Goal: Navigation & Orientation: Find specific page/section

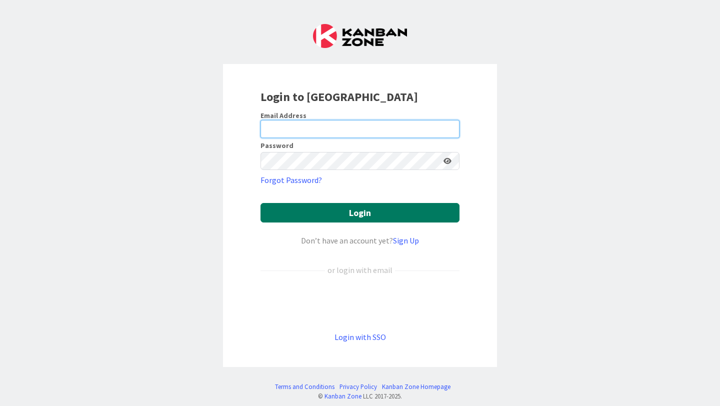
type input "[PERSON_NAME][EMAIL_ADDRESS][PERSON_NAME][DOMAIN_NAME]"
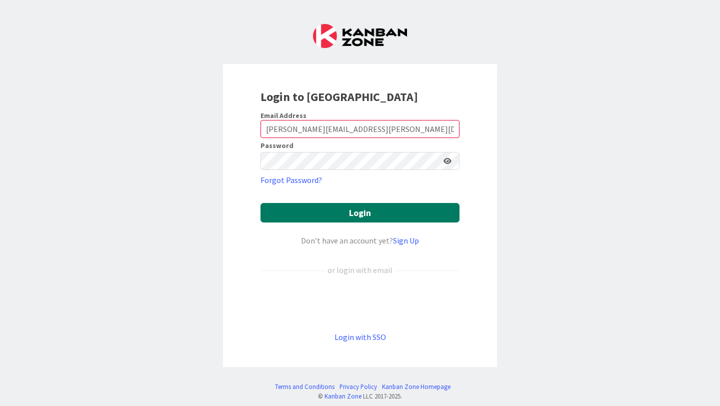
click at [370, 209] on button "Login" at bounding box center [359, 212] width 199 height 19
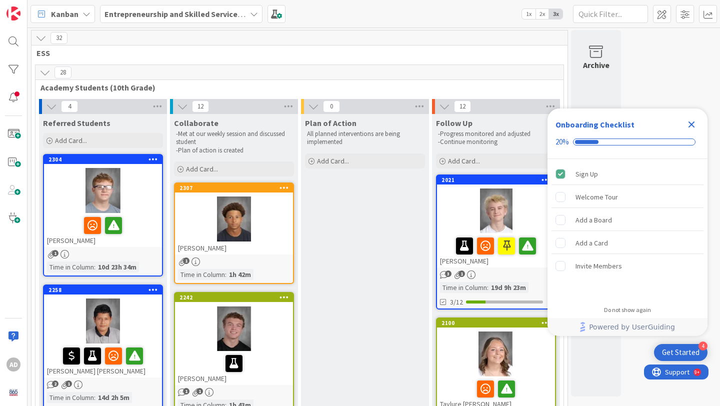
click at [148, 206] on div at bounding box center [103, 190] width 118 height 45
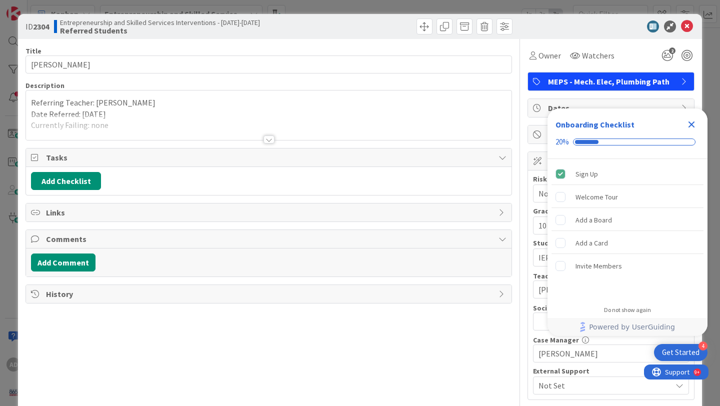
click at [266, 128] on div at bounding box center [268, 126] width 485 height 25
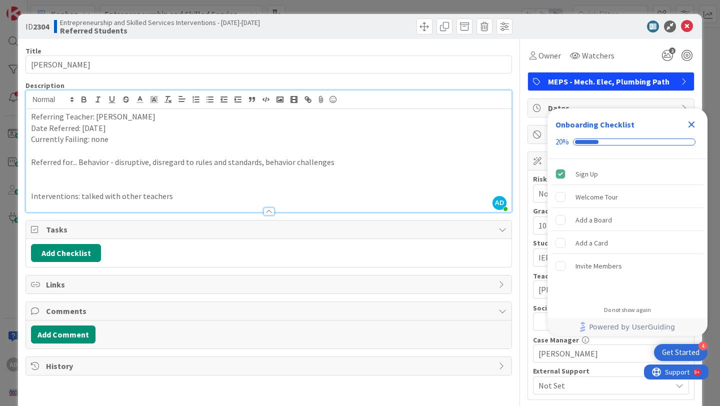
click at [692, 121] on icon "Close Checklist" at bounding box center [691, 124] width 12 height 12
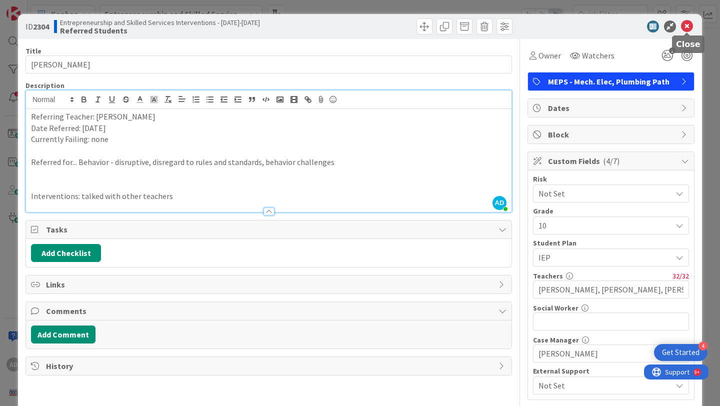
click at [690, 26] on icon at bounding box center [687, 26] width 12 height 12
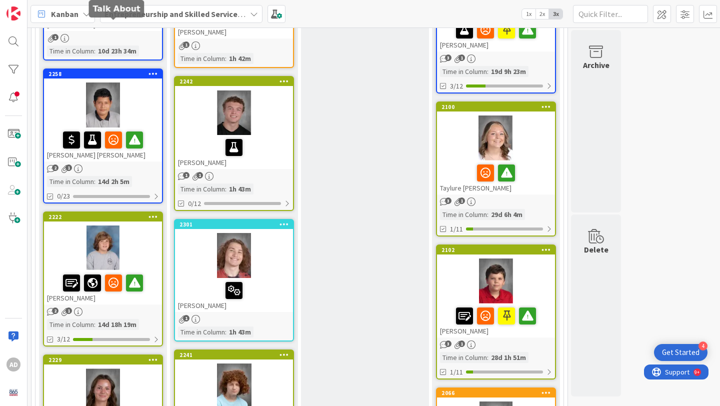
scroll to position [235, 0]
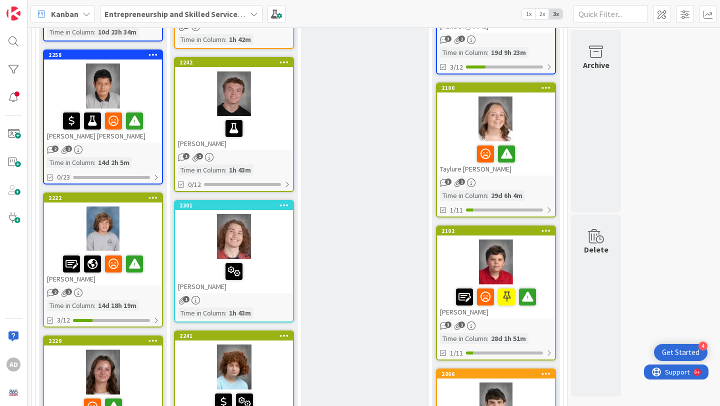
click at [143, 96] on div at bounding box center [103, 85] width 118 height 45
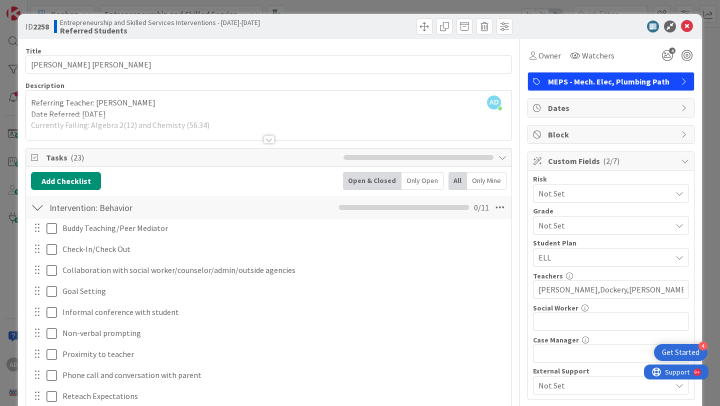
click at [257, 133] on div at bounding box center [268, 126] width 485 height 25
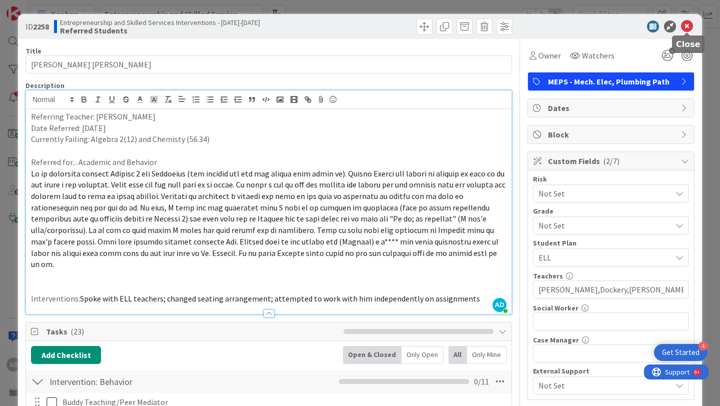
click at [687, 22] on icon at bounding box center [687, 26] width 12 height 12
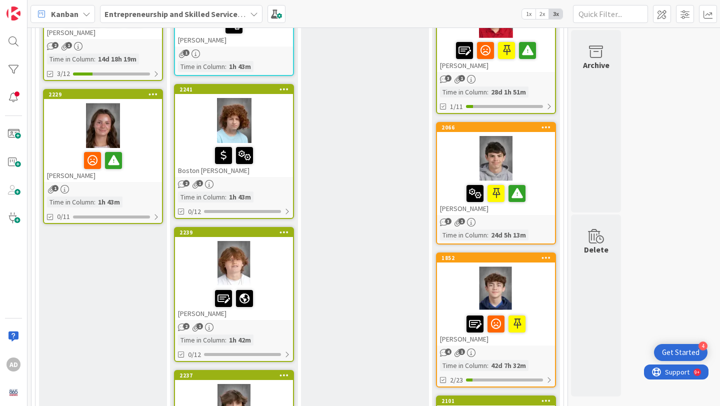
scroll to position [495, 0]
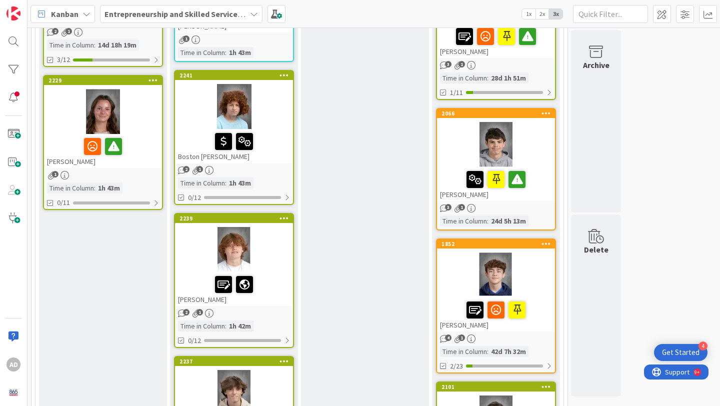
click at [142, 174] on div "1" at bounding box center [103, 175] width 118 height 8
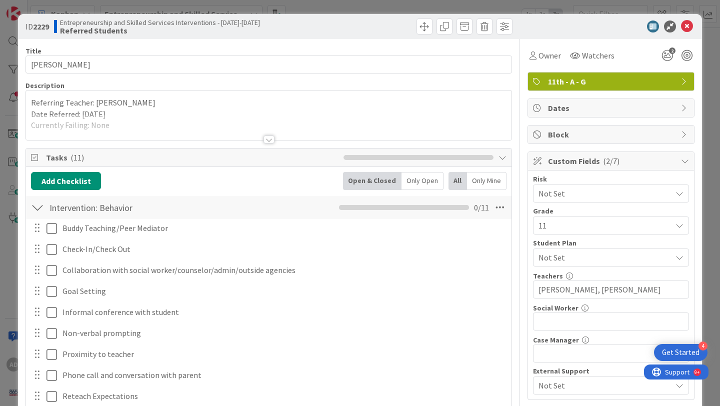
click at [209, 127] on div at bounding box center [268, 126] width 485 height 25
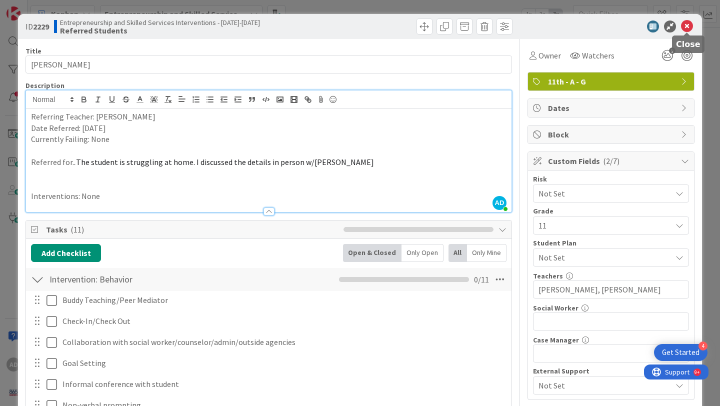
click at [689, 25] on icon at bounding box center [687, 26] width 12 height 12
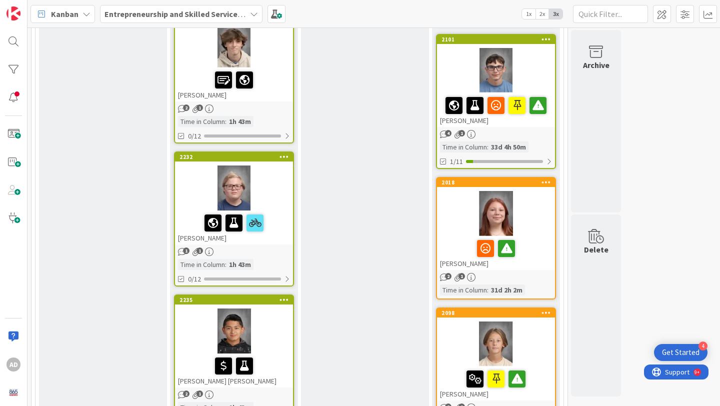
scroll to position [813, 0]
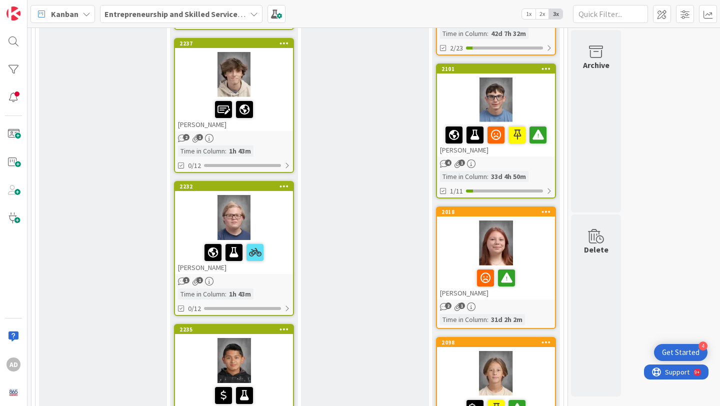
click at [251, 6] on div "Entrepreneurship and Skilled Services Interventions - [DATE]-[DATE]" at bounding box center [181, 14] width 162 height 18
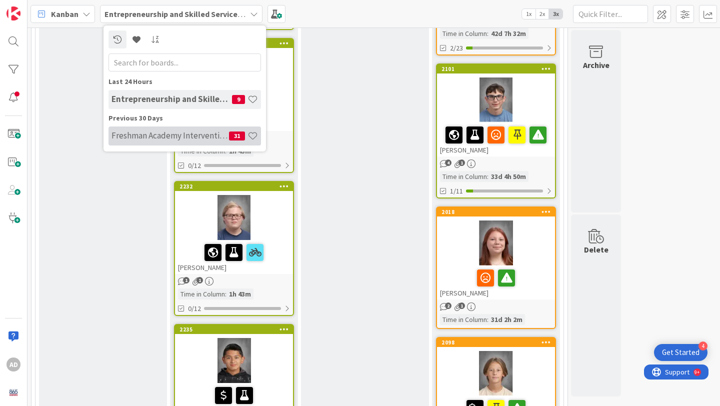
click at [192, 139] on h4 "Freshman Academy Intervention - [DATE]-[DATE]" at bounding box center [169, 135] width 117 height 10
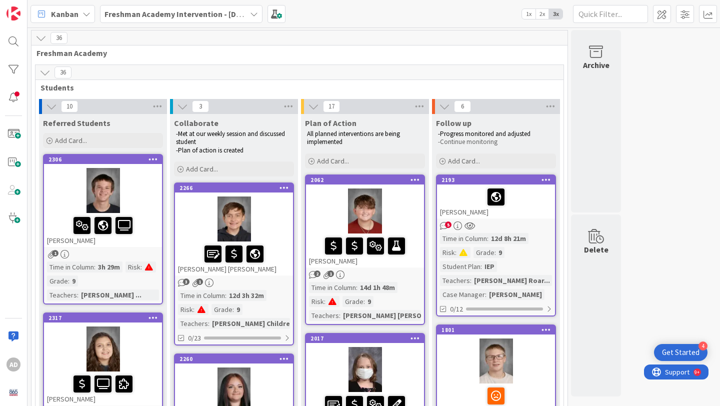
click at [229, 15] on b "Freshman Academy Intervention - [DATE]-[DATE]" at bounding box center [191, 14] width 174 height 10
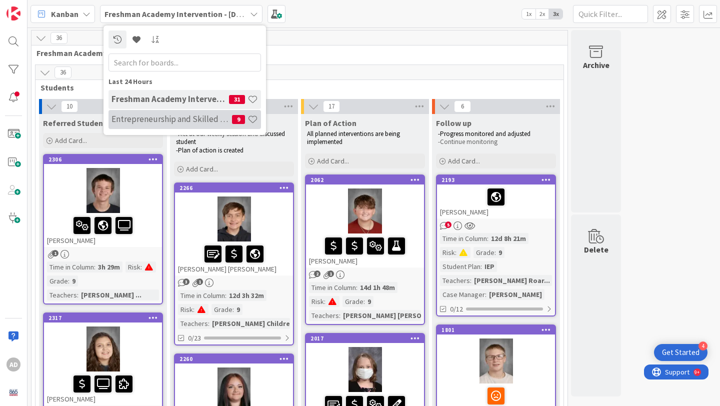
click at [181, 122] on h4 "Entrepreneurship and Skilled Services Interventions - [DATE]-[DATE]" at bounding box center [171, 119] width 120 height 10
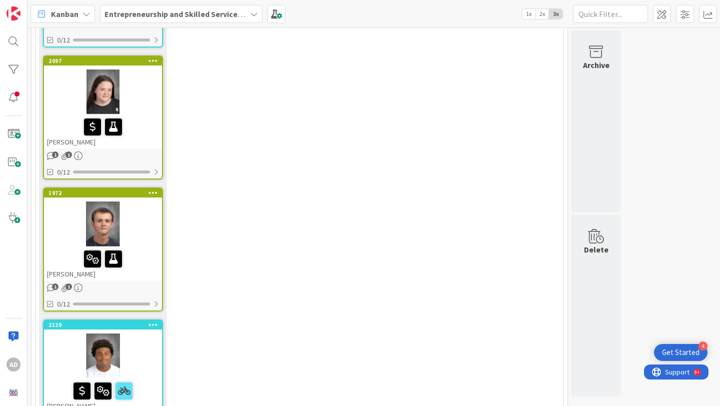
scroll to position [1798, 0]
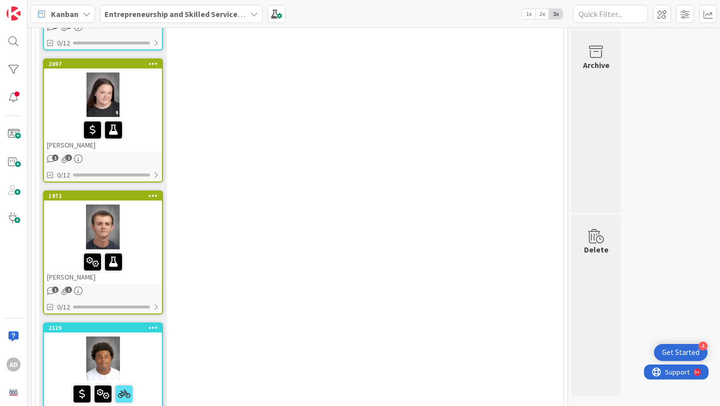
click at [148, 136] on div at bounding box center [103, 129] width 112 height 21
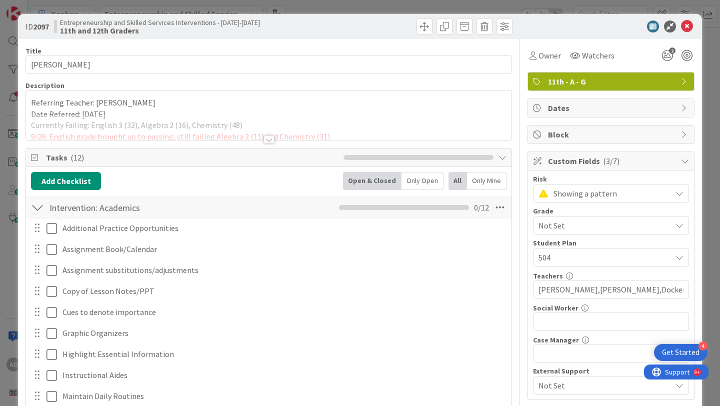
click at [277, 120] on div at bounding box center [268, 126] width 485 height 25
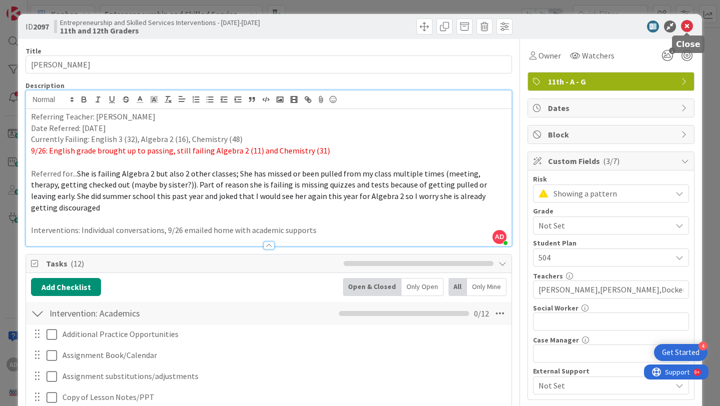
click at [690, 21] on icon at bounding box center [687, 26] width 12 height 12
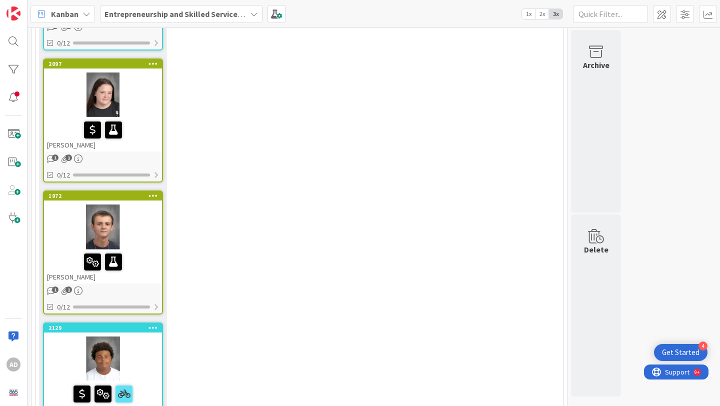
click at [210, 16] on b "Entrepreneurship and Skilled Services Interventions - [DATE]-[DATE]" at bounding box center [226, 14] width 244 height 10
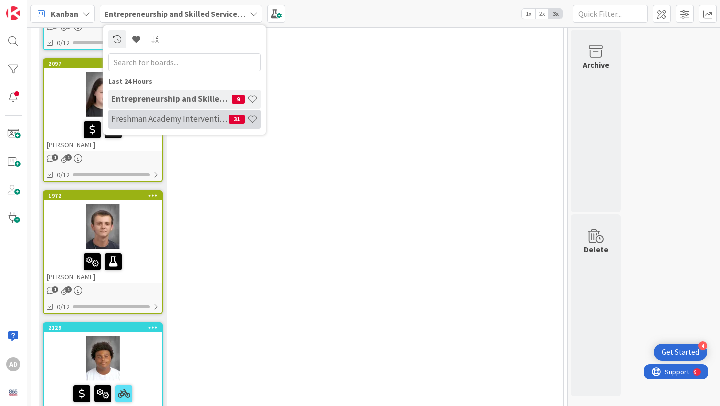
click at [190, 126] on div "Freshman Academy Intervention - [DATE]-[DATE] 31" at bounding box center [184, 119] width 152 height 19
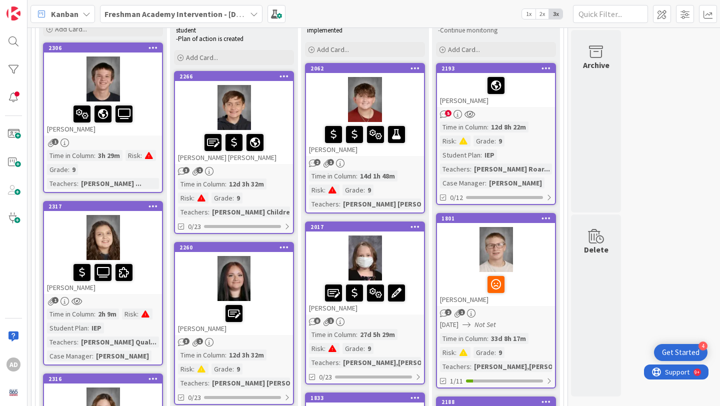
scroll to position [113, 0]
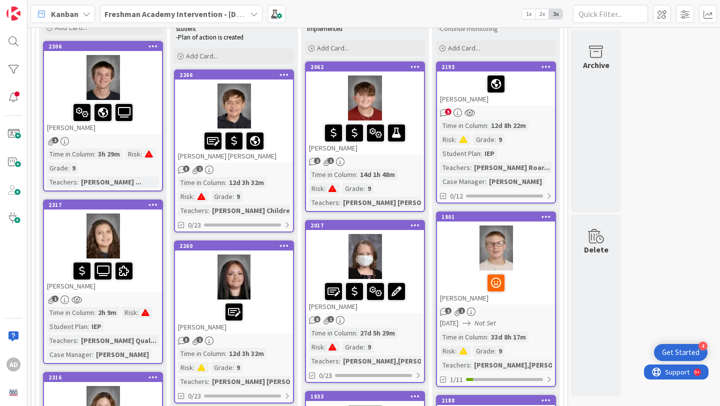
click at [151, 282] on div "[PERSON_NAME]" at bounding box center [103, 275] width 118 height 34
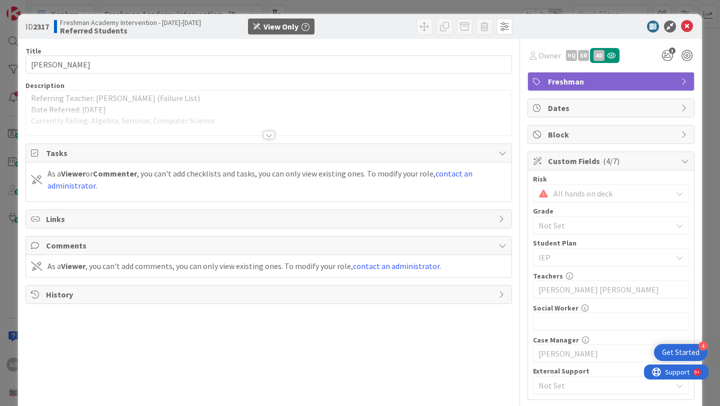
click at [264, 121] on div at bounding box center [268, 122] width 485 height 25
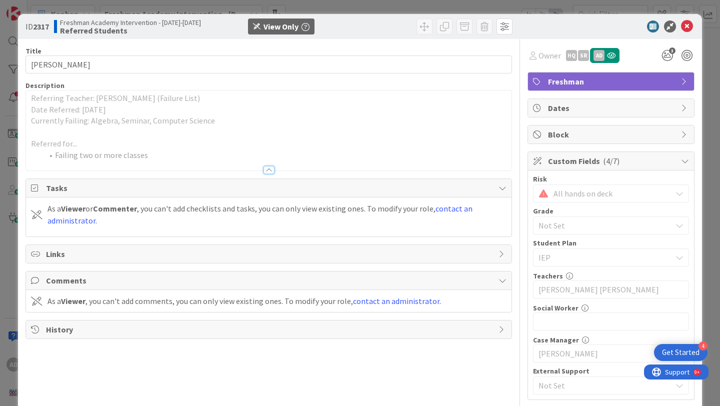
click at [276, 171] on div "Title 11 / 128 [PERSON_NAME] Description Referring Teacher: [PERSON_NAME] (Fail…" at bounding box center [268, 259] width 486 height 440
click at [268, 169] on div at bounding box center [268, 170] width 11 height 8
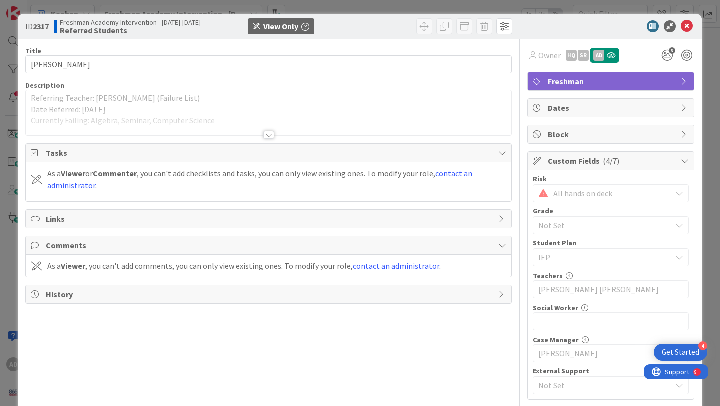
click at [270, 131] on div at bounding box center [268, 135] width 11 height 8
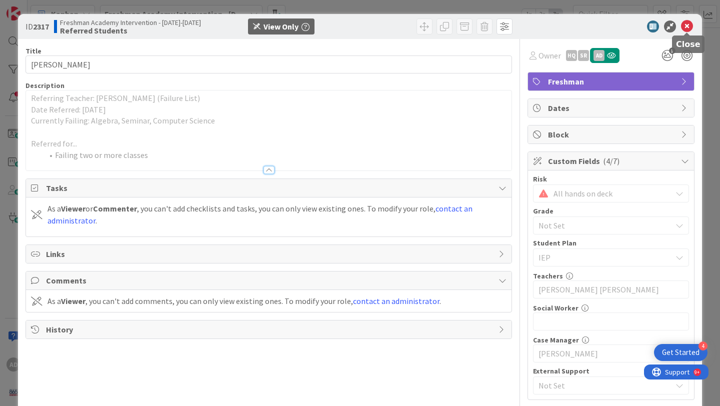
click at [686, 27] on icon at bounding box center [687, 26] width 12 height 12
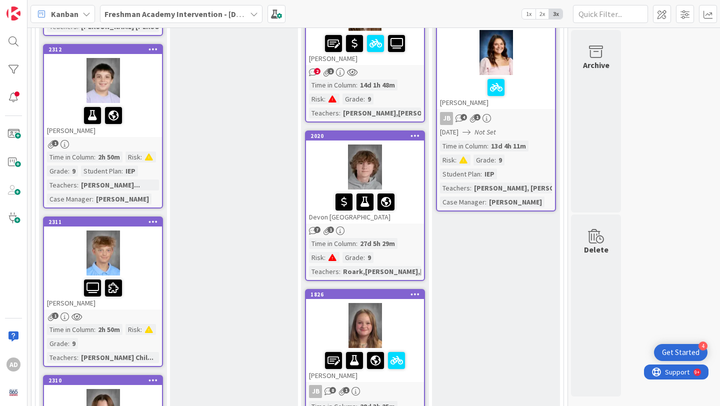
scroll to position [1141, 0]
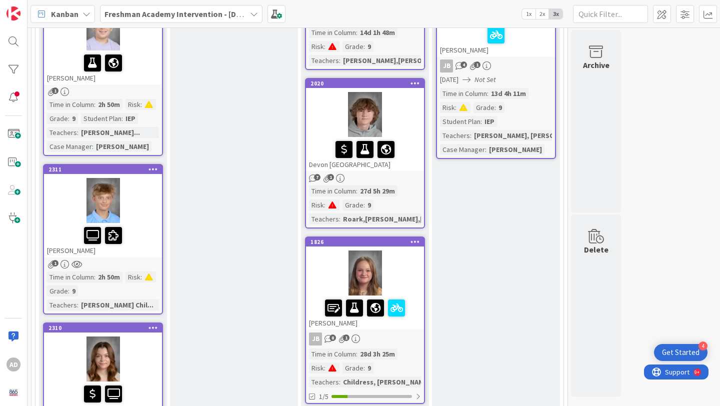
click at [149, 223] on div "[PERSON_NAME]" at bounding box center [103, 240] width 118 height 34
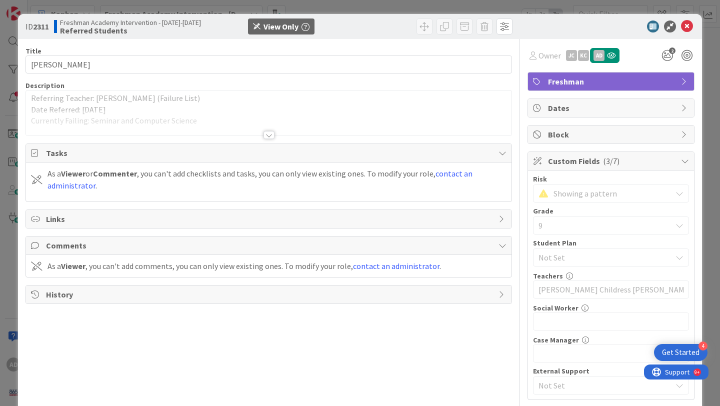
click at [252, 125] on div at bounding box center [268, 122] width 485 height 25
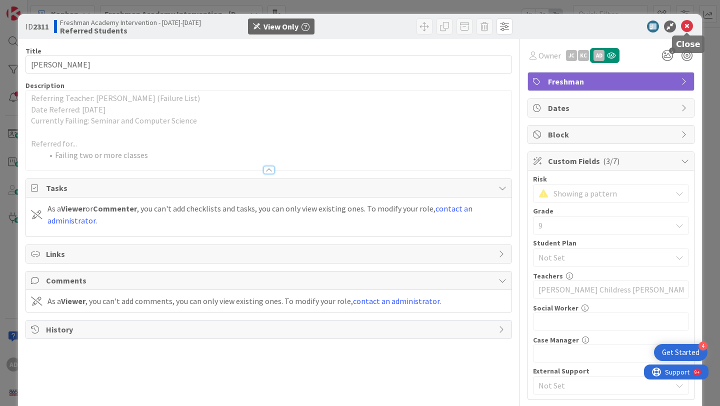
click at [688, 23] on icon at bounding box center [687, 26] width 12 height 12
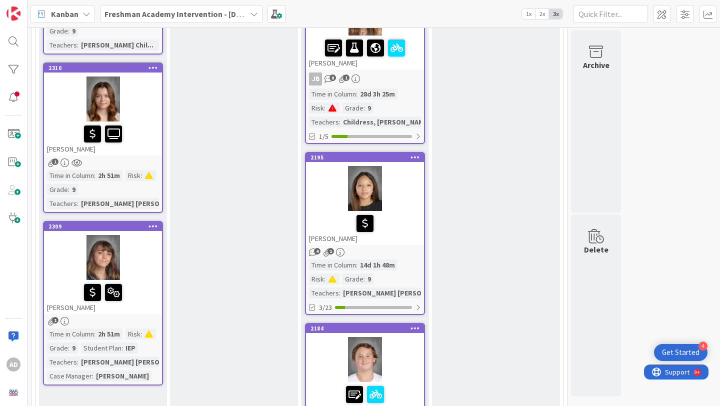
scroll to position [1258, 0]
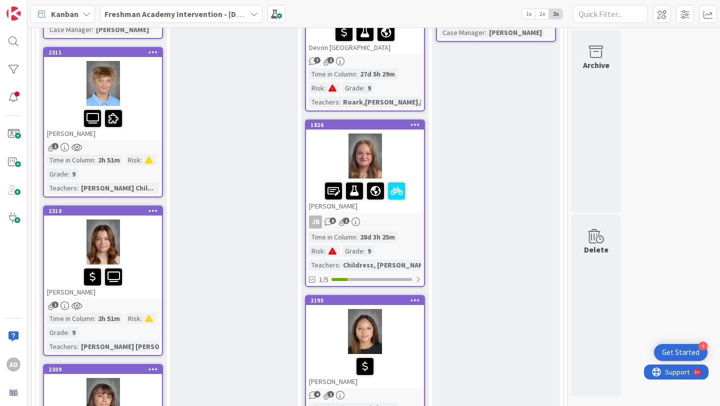
click at [148, 233] on div at bounding box center [103, 241] width 118 height 45
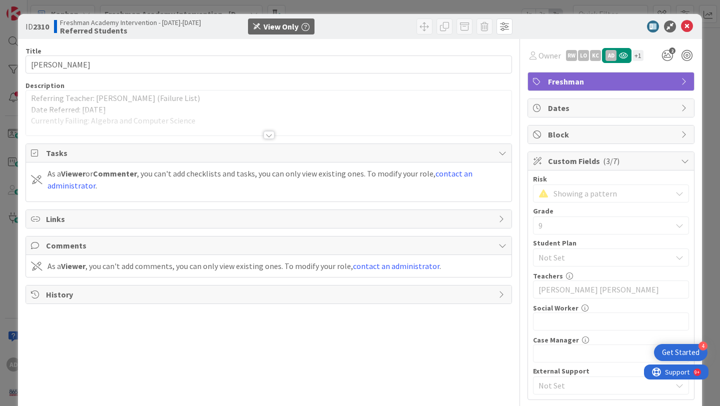
click at [249, 129] on div at bounding box center [268, 122] width 485 height 25
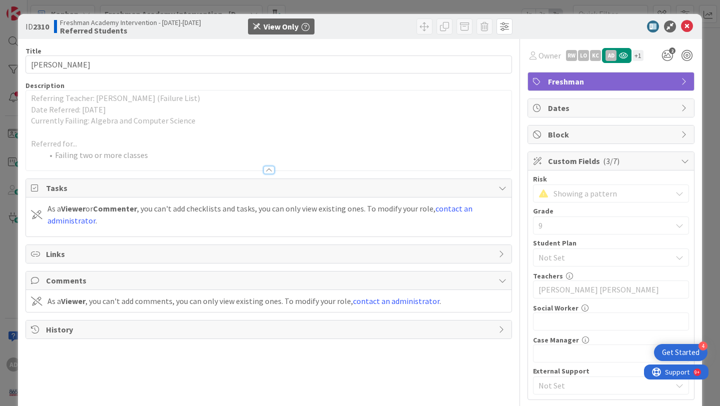
click at [693, 22] on div at bounding box center [605, 26] width 177 height 12
click at [688, 26] on icon at bounding box center [687, 26] width 12 height 12
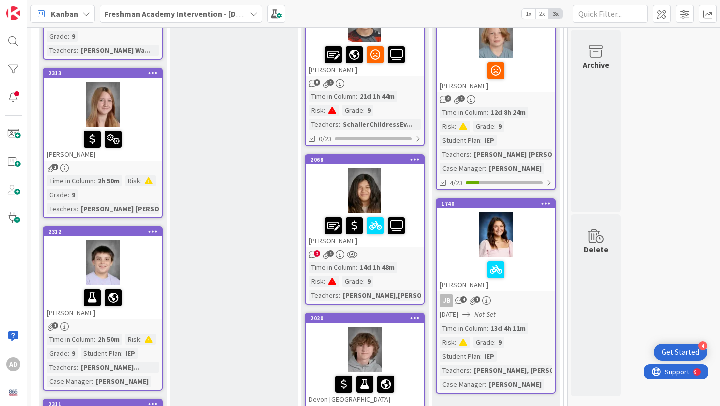
scroll to position [903, 0]
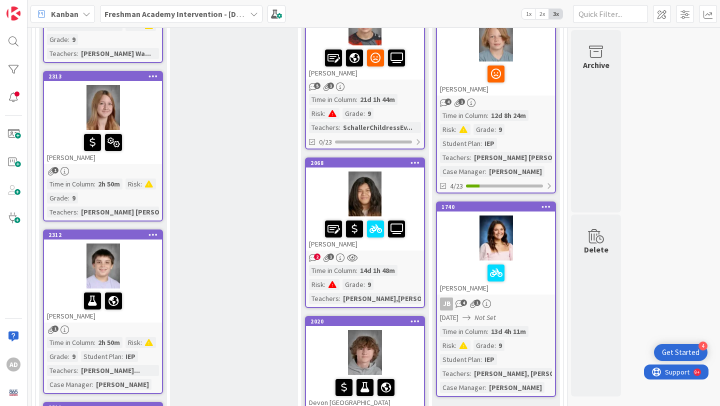
click at [401, 185] on div at bounding box center [365, 193] width 118 height 45
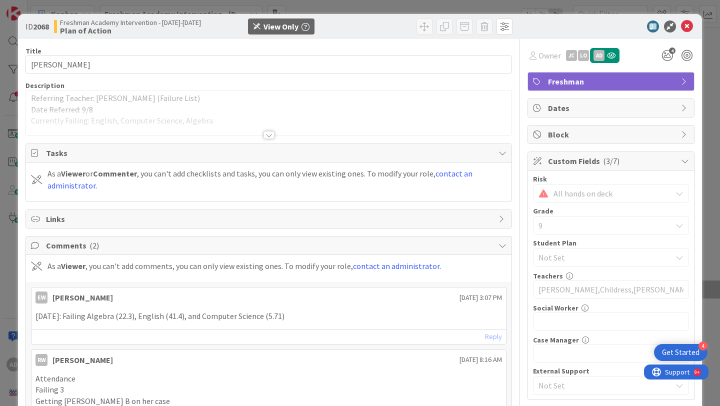
click at [289, 112] on div at bounding box center [268, 122] width 485 height 25
